Goal: Check status: Check status

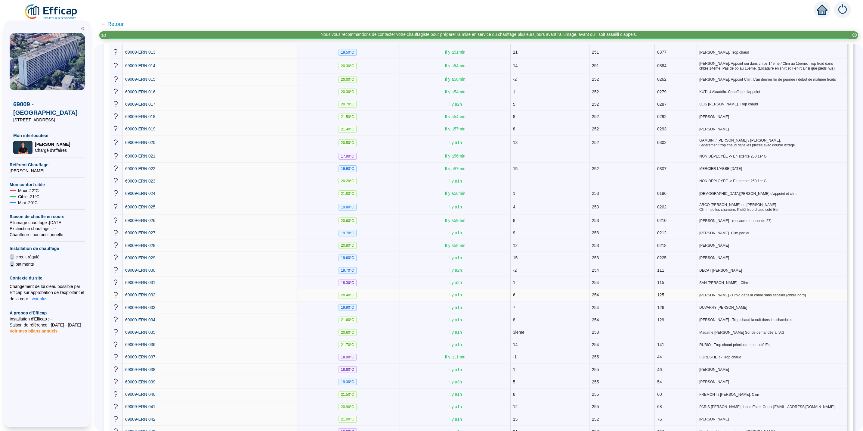
scroll to position [271, 0]
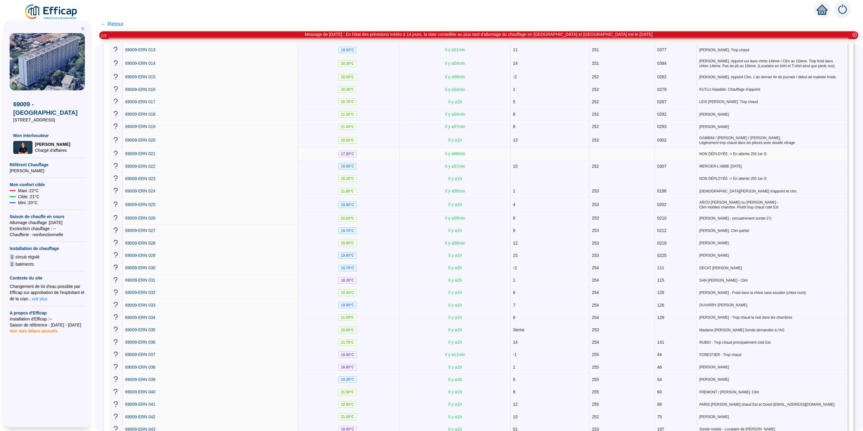
click at [357, 152] on span "17.90 °C" at bounding box center [348, 154] width 18 height 7
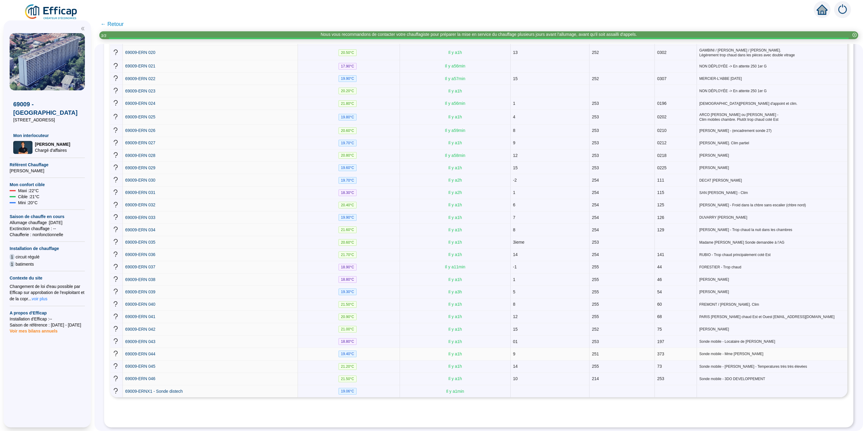
scroll to position [362, 0]
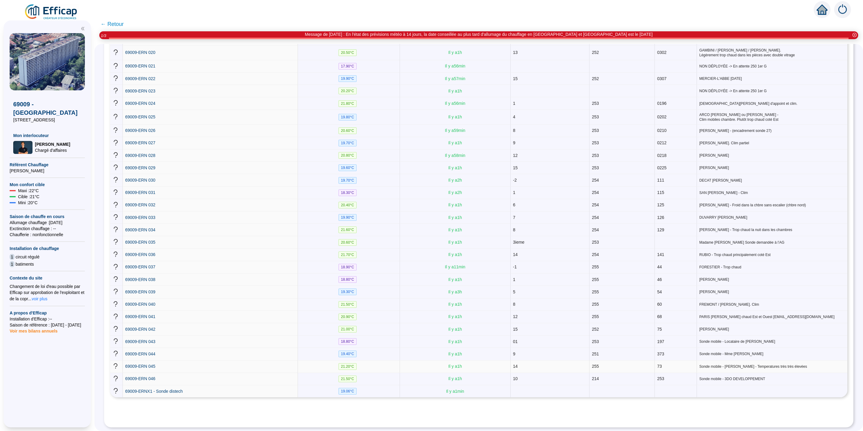
click at [372, 360] on td "21.20 °C" at bounding box center [349, 366] width 102 height 12
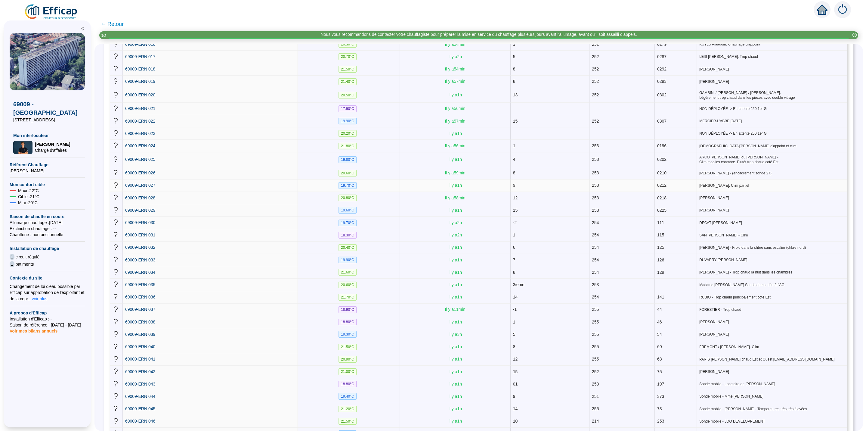
scroll to position [0, 0]
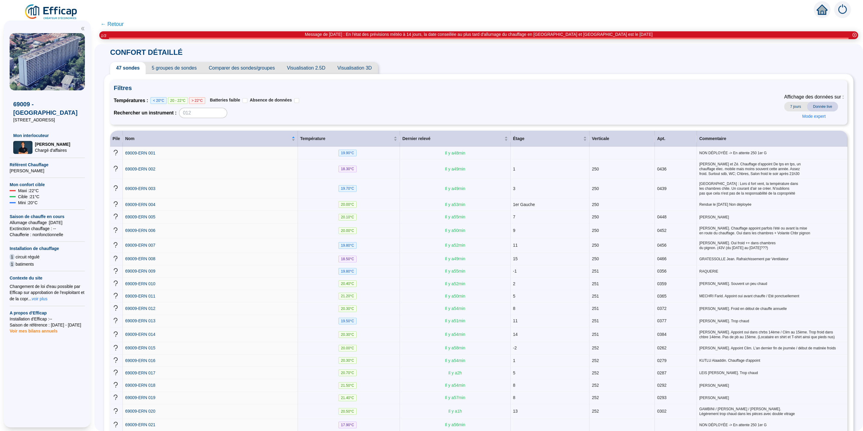
click at [787, 104] on span "7 jours" at bounding box center [796, 107] width 23 height 10
click at [818, 107] on span "Donnée live" at bounding box center [822, 107] width 31 height 10
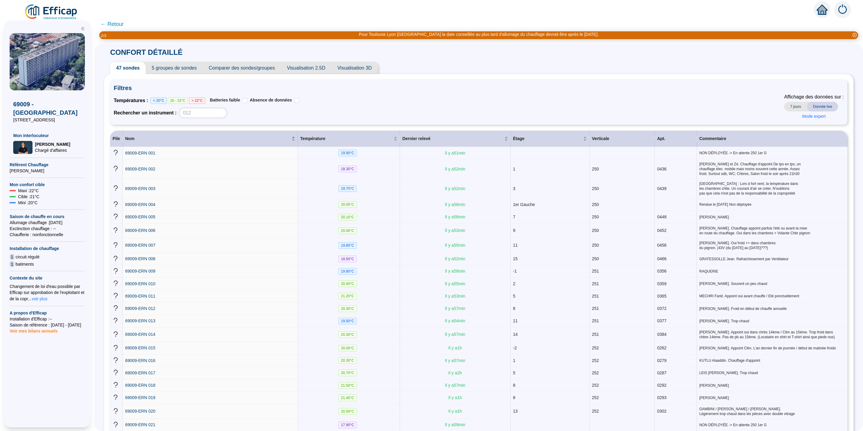
click at [788, 103] on span "7 jours" at bounding box center [796, 107] width 23 height 10
click at [821, 106] on span "Donnée live" at bounding box center [822, 107] width 31 height 10
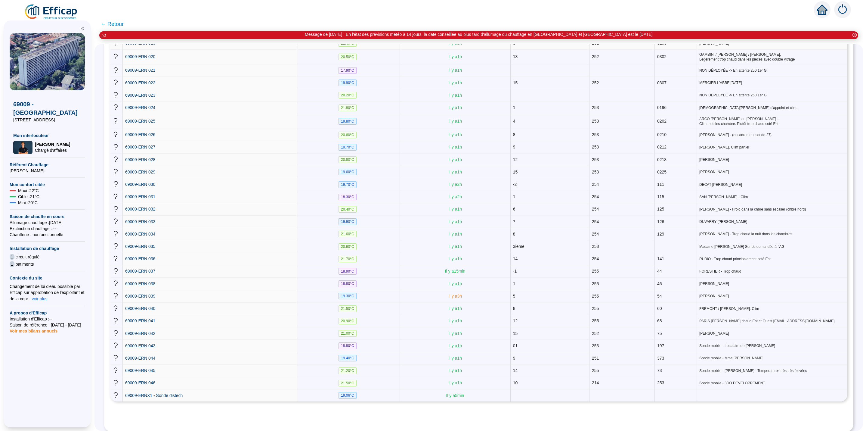
scroll to position [362, 0]
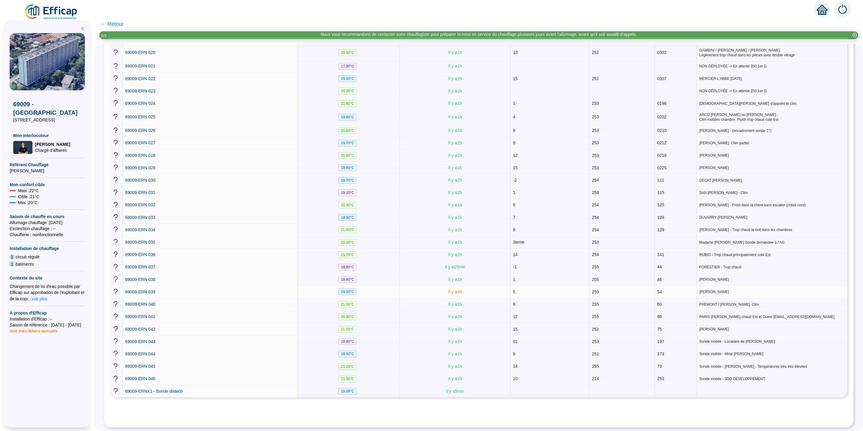
click at [462, 289] on span "Il y a 3 h" at bounding box center [456, 291] width 14 height 5
click at [452, 289] on span "Il y a 3 h" at bounding box center [456, 291] width 14 height 5
click at [150, 289] on span "69009-ERN 039" at bounding box center [140, 291] width 30 height 5
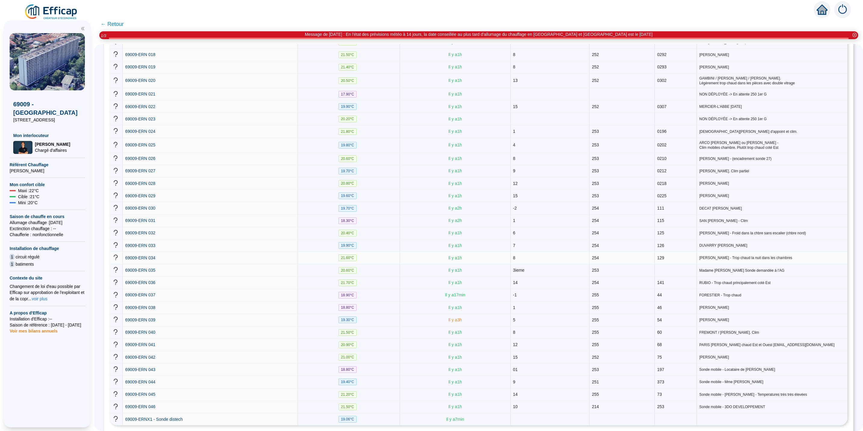
scroll to position [362, 0]
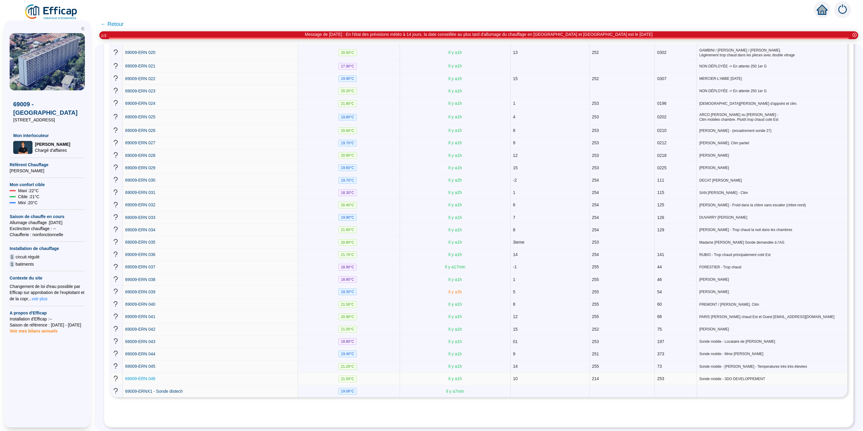
click at [141, 376] on span "69009-ERN 046" at bounding box center [140, 378] width 30 height 5
click at [143, 140] on span "69009-ERN 027" at bounding box center [140, 142] width 30 height 5
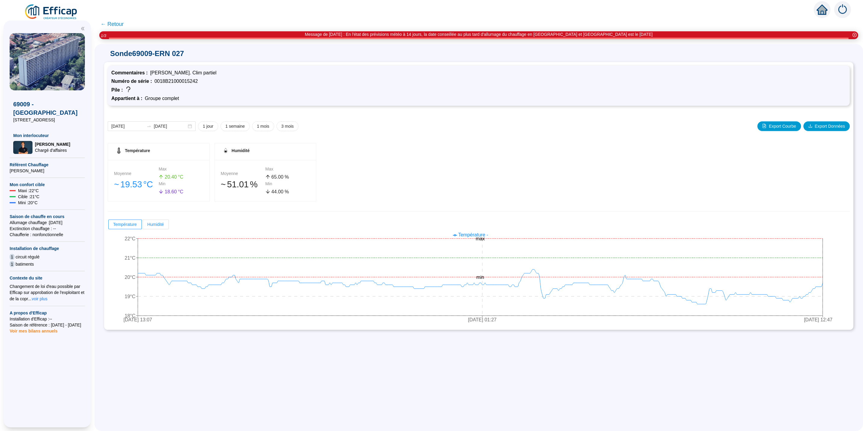
click at [164, 223] on span "Humidité" at bounding box center [156, 224] width 17 height 5
click at [143, 226] on input "Humidité" at bounding box center [143, 226] width 0 height 0
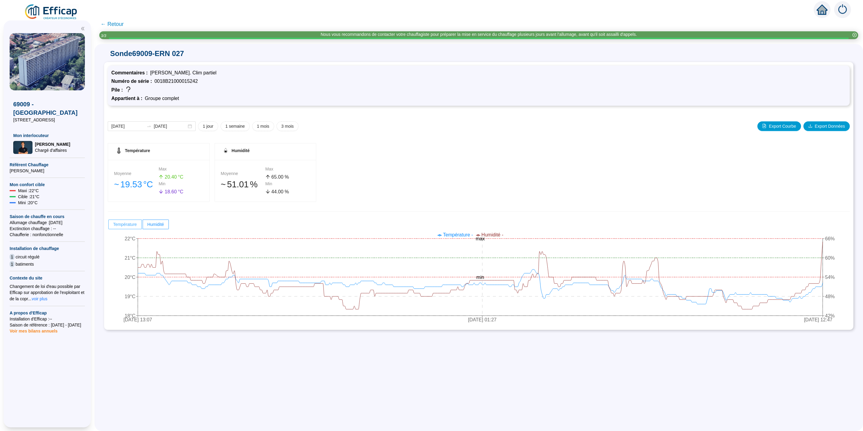
click at [134, 225] on span "Température" at bounding box center [125, 224] width 24 height 5
click at [109, 226] on input "Température" at bounding box center [109, 226] width 0 height 0
click at [129, 225] on span "Température" at bounding box center [125, 224] width 24 height 5
click at [109, 226] on input "Température" at bounding box center [109, 226] width 0 height 0
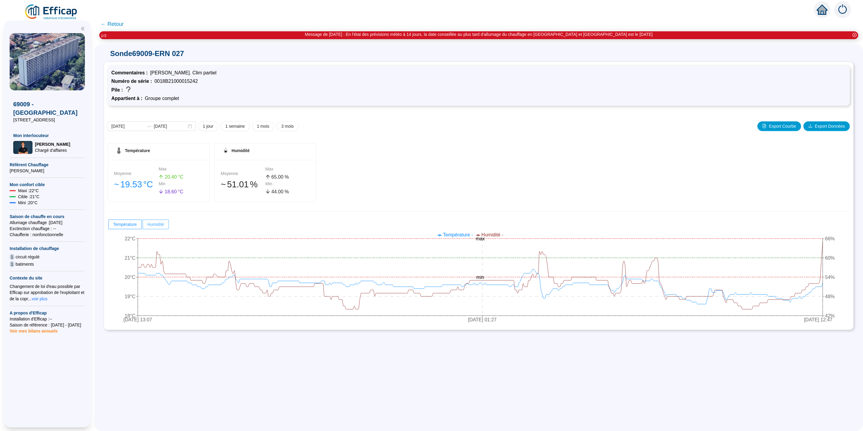
click at [160, 224] on span "Humidité" at bounding box center [156, 224] width 17 height 5
click at [143, 226] on input "Humidité" at bounding box center [143, 226] width 0 height 0
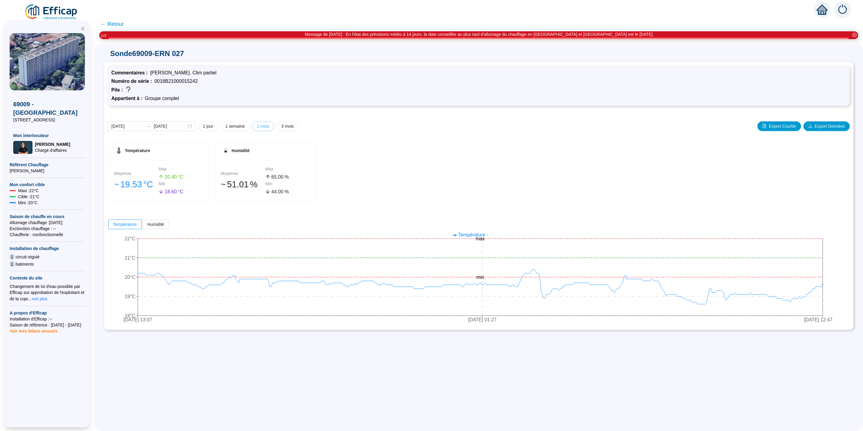
click at [269, 126] on span "1 mois" at bounding box center [263, 126] width 12 height 6
click at [294, 126] on span "3 mois" at bounding box center [287, 126] width 12 height 6
type input "[DATE]"
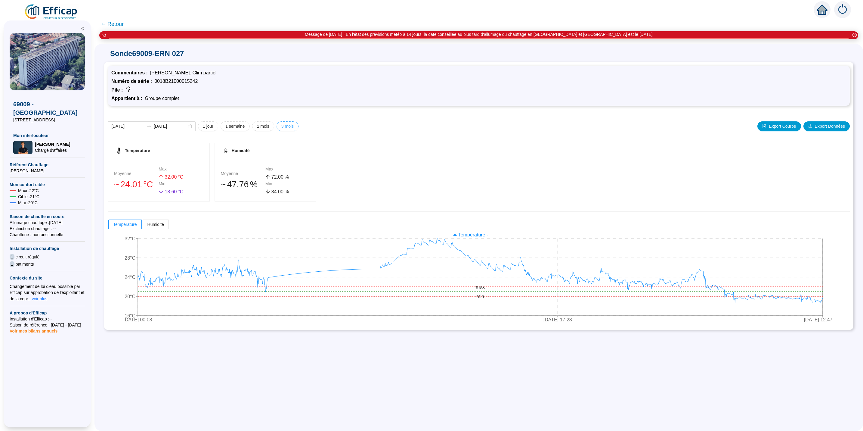
click at [294, 125] on span "3 mois" at bounding box center [287, 126] width 12 height 6
click at [176, 176] on span ".00" at bounding box center [173, 176] width 7 height 5
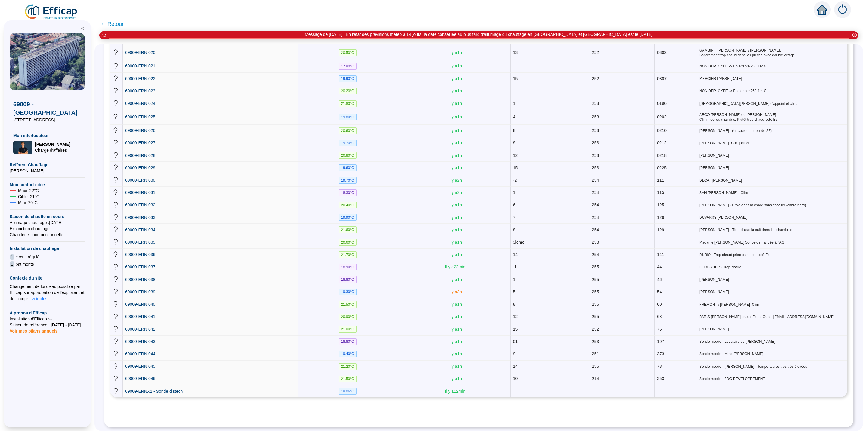
scroll to position [361, 0]
click at [143, 376] on span "69009-ERN 046" at bounding box center [140, 378] width 30 height 5
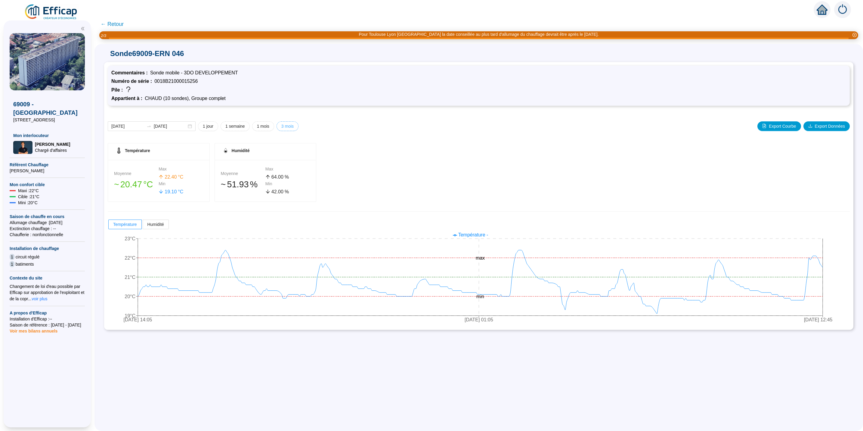
click at [294, 126] on span "3 mois" at bounding box center [287, 126] width 12 height 6
type input "[DATE]"
